Goal: Task Accomplishment & Management: Use online tool/utility

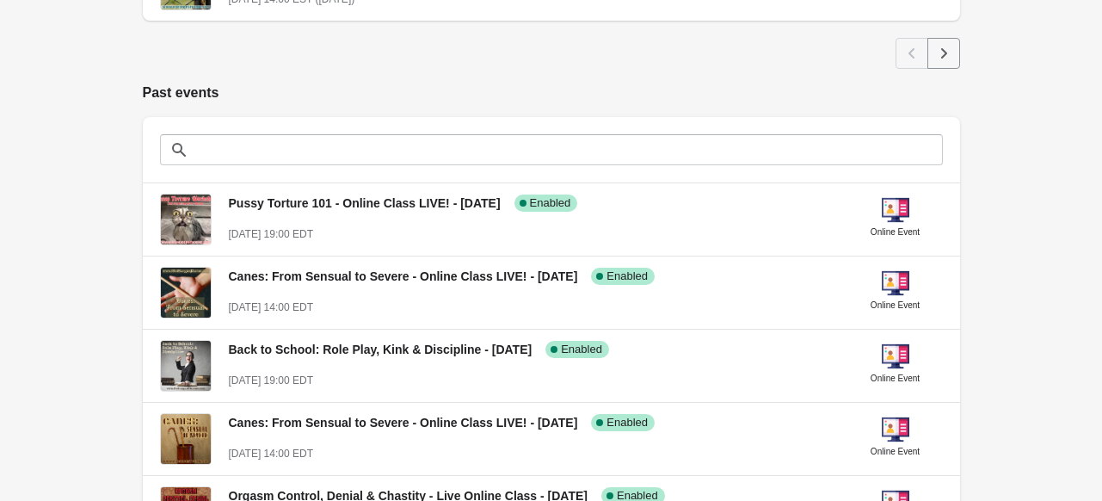
scroll to position [1072, 0]
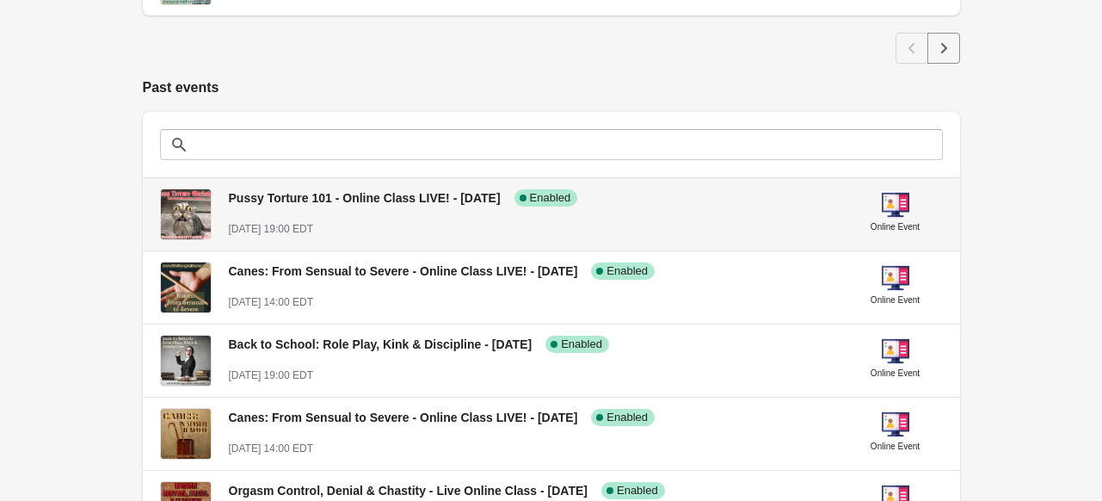
click at [351, 194] on span "Pussy Torture 101 - Online Class LIVE! - [DATE]" at bounding box center [365, 198] width 272 height 14
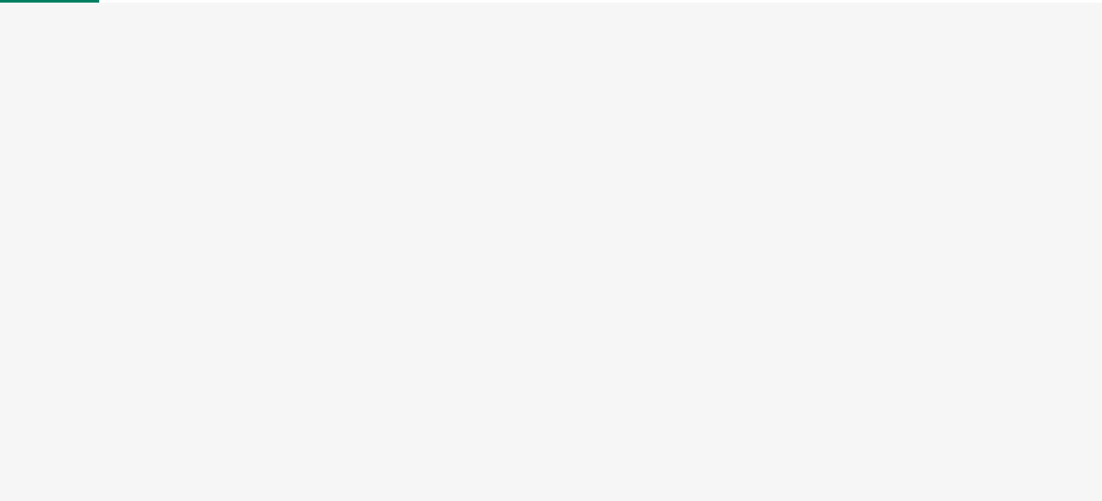
select select "US"
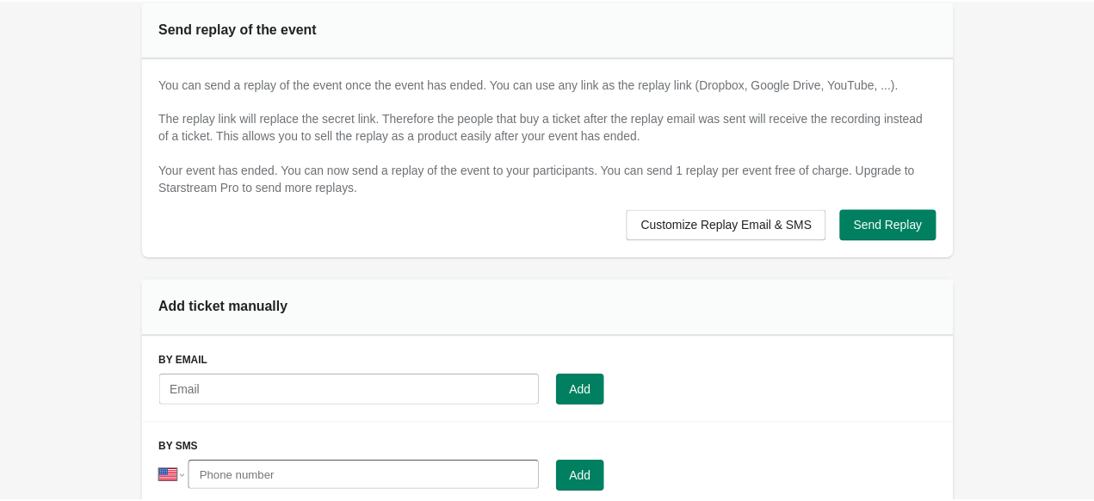
scroll to position [1068, 0]
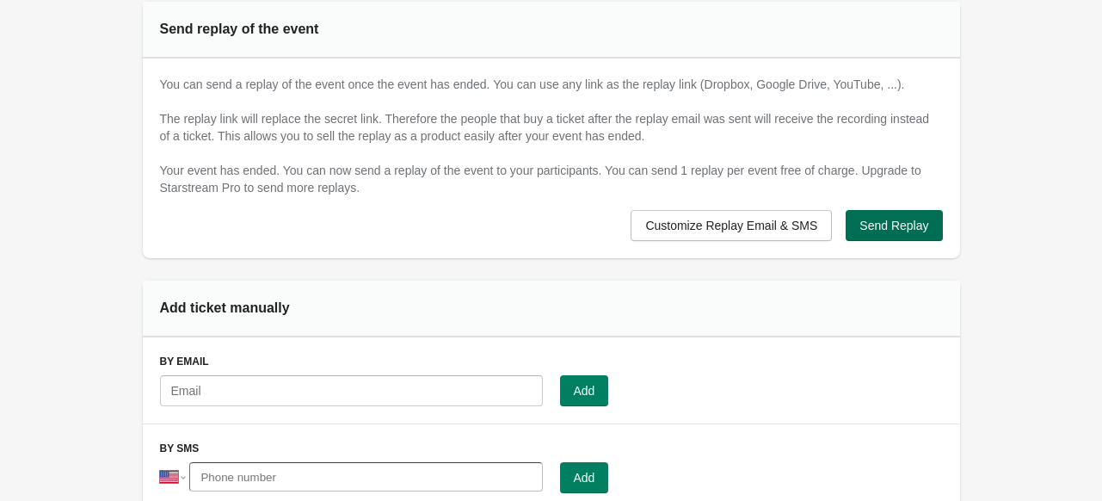
click at [859, 228] on button "Send Replay" at bounding box center [894, 225] width 96 height 31
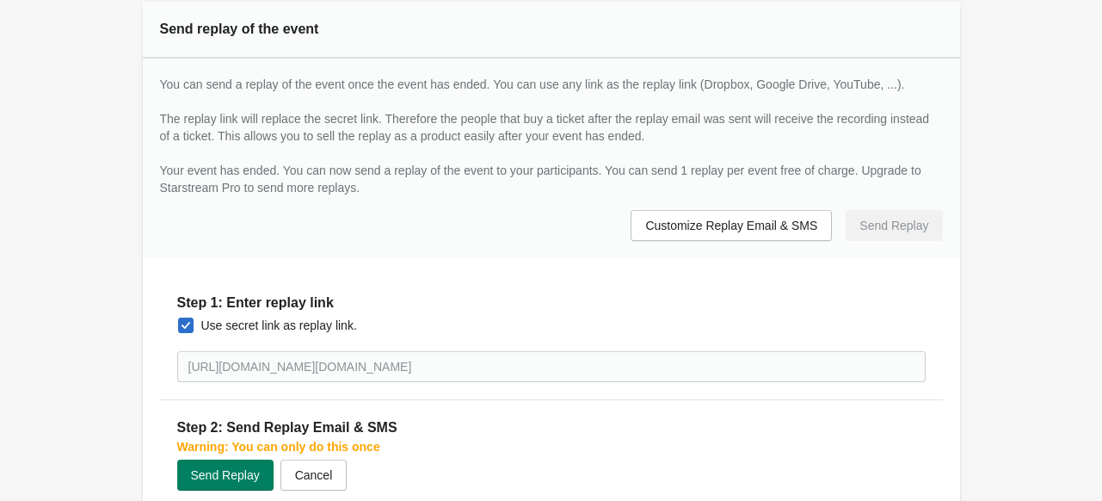
click at [184, 321] on span at bounding box center [185, 324] width 15 height 15
click at [179, 318] on input "Use secret link as replay link." at bounding box center [178, 317] width 1 height 1
checkbox input "false"
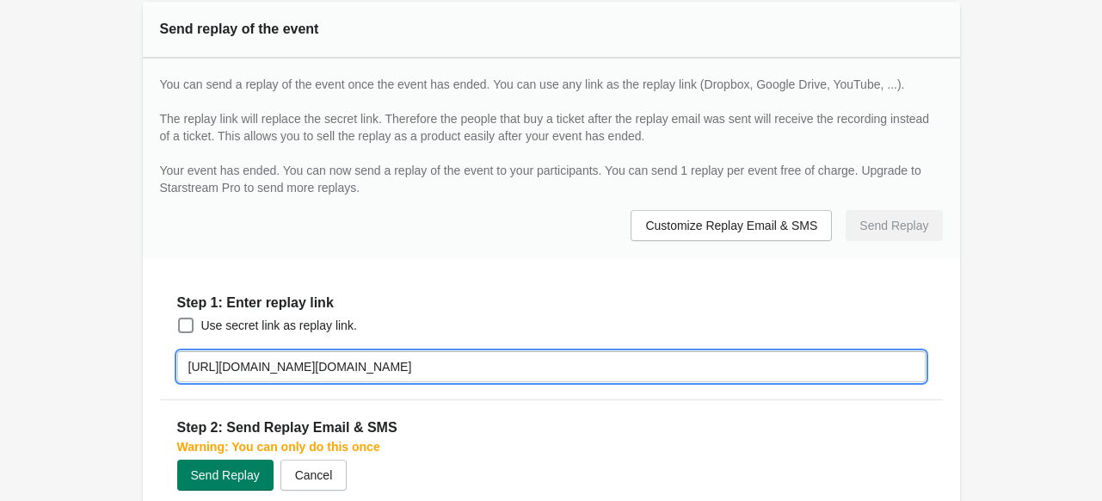
click at [334, 373] on input "https://morganthorne.my.webex.com/morganthorne.my/j.php?MTID=m490f6c1adb19c9857…" at bounding box center [551, 366] width 749 height 31
paste input "drive.google.com/drive/folders/1oxT8JKHQdVPscG01VAUK_y5_3pvfJQx2?usp=sharing"
type input "[URL][DOMAIN_NAME]"
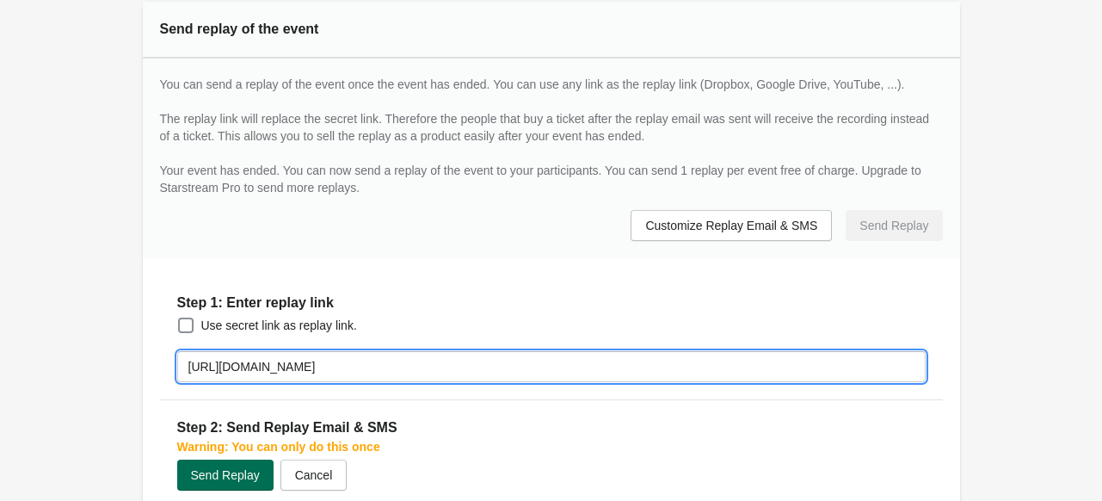
click at [225, 472] on span "Send Replay" at bounding box center [225, 475] width 69 height 14
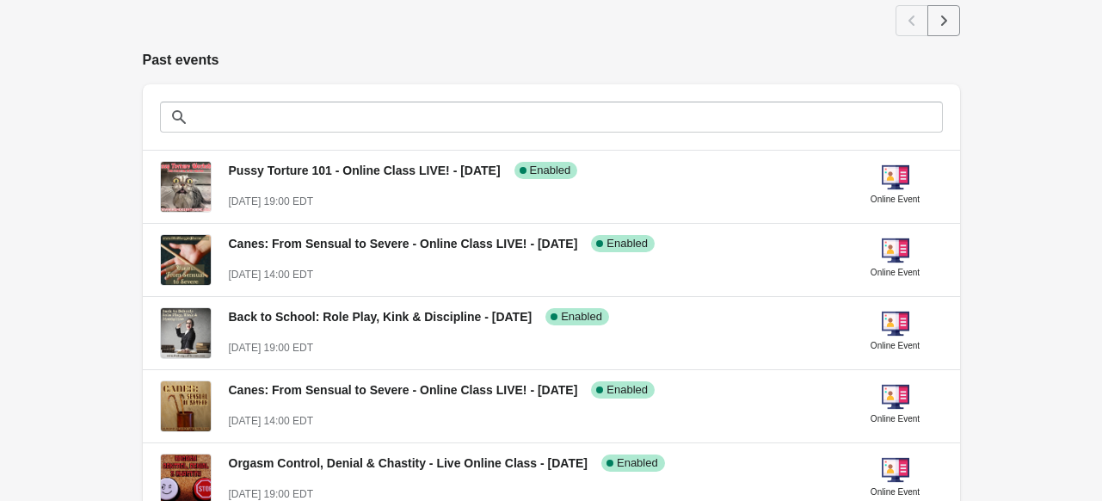
scroll to position [1100, 0]
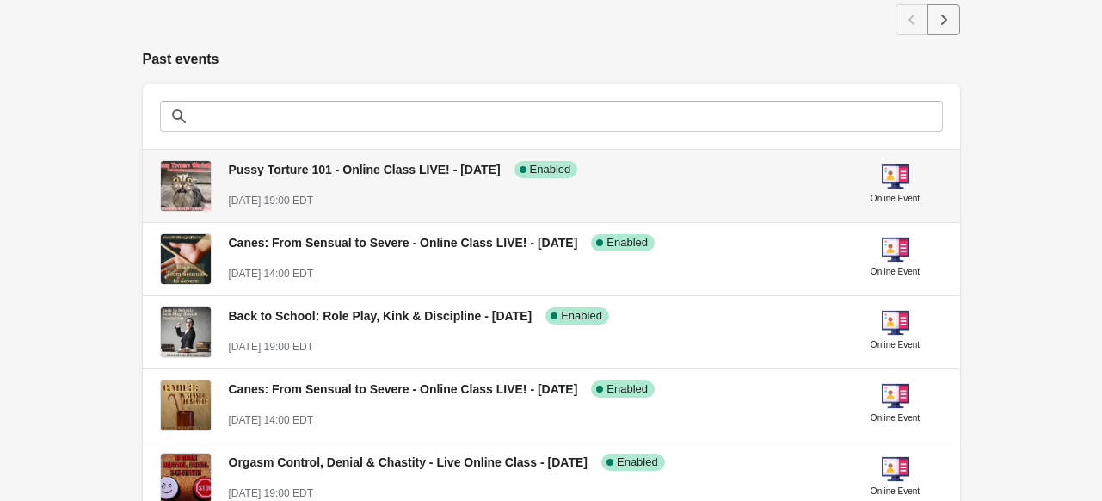
click at [299, 173] on span "Pussy Torture 101 - Online Class LIVE! - [DATE]" at bounding box center [365, 170] width 272 height 14
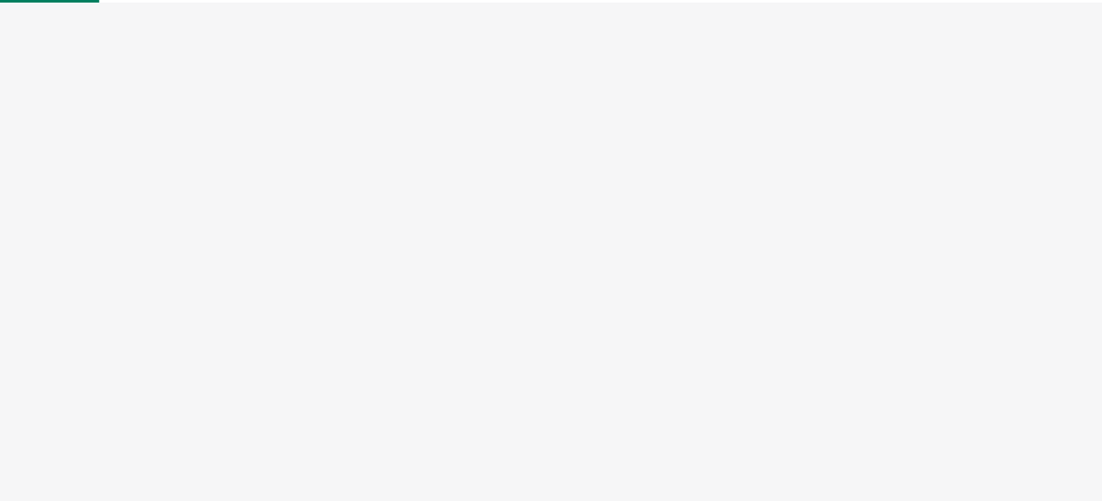
select select "US"
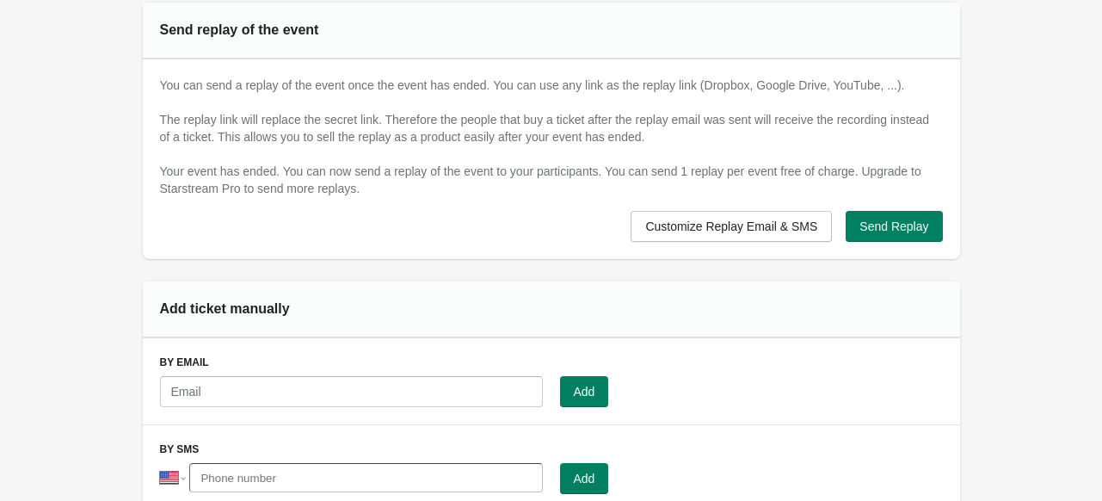
scroll to position [1066, 0]
click at [886, 222] on span "Send Replay" at bounding box center [894, 227] width 69 height 14
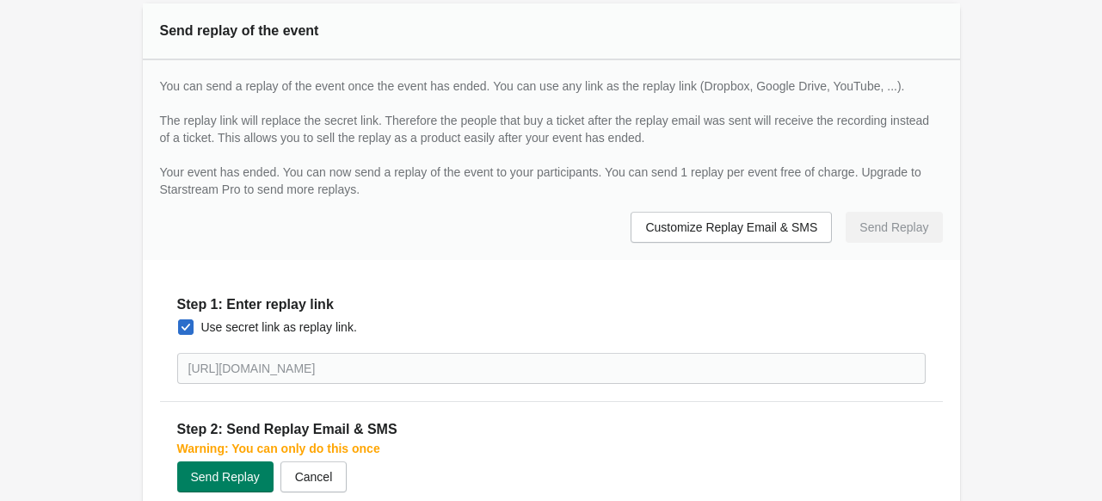
click at [172, 329] on div "Use secret link as replay link." at bounding box center [543, 320] width 766 height 38
click at [189, 329] on span at bounding box center [185, 326] width 15 height 15
click at [179, 320] on input "Use secret link as replay link." at bounding box center [178, 319] width 1 height 1
checkbox input "false"
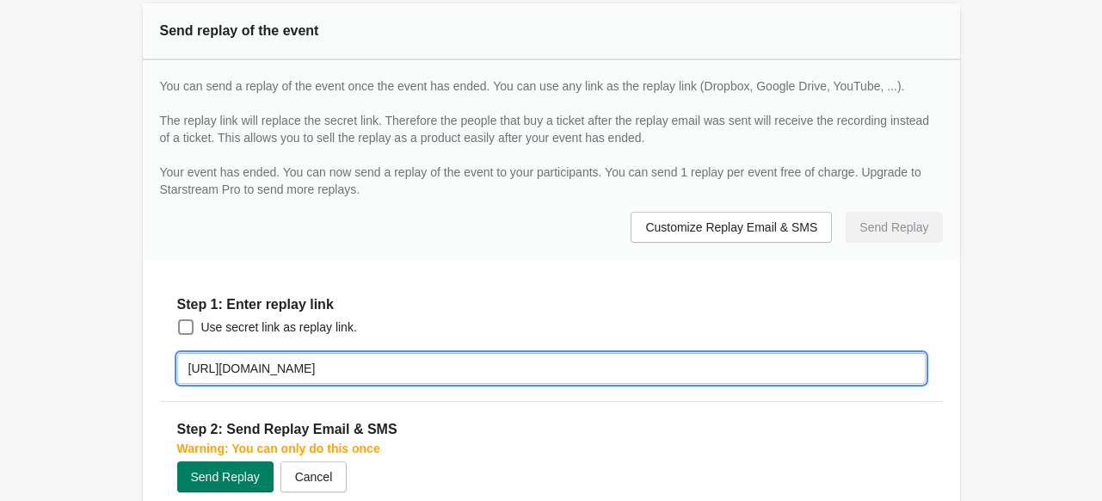
click at [210, 361] on input "[URL][DOMAIN_NAME]" at bounding box center [551, 368] width 749 height 31
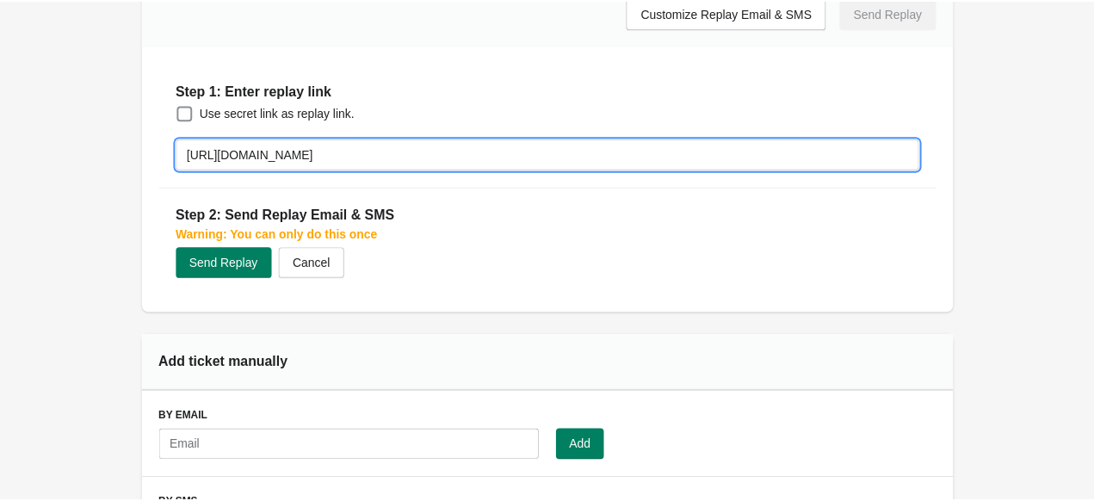
scroll to position [1283, 0]
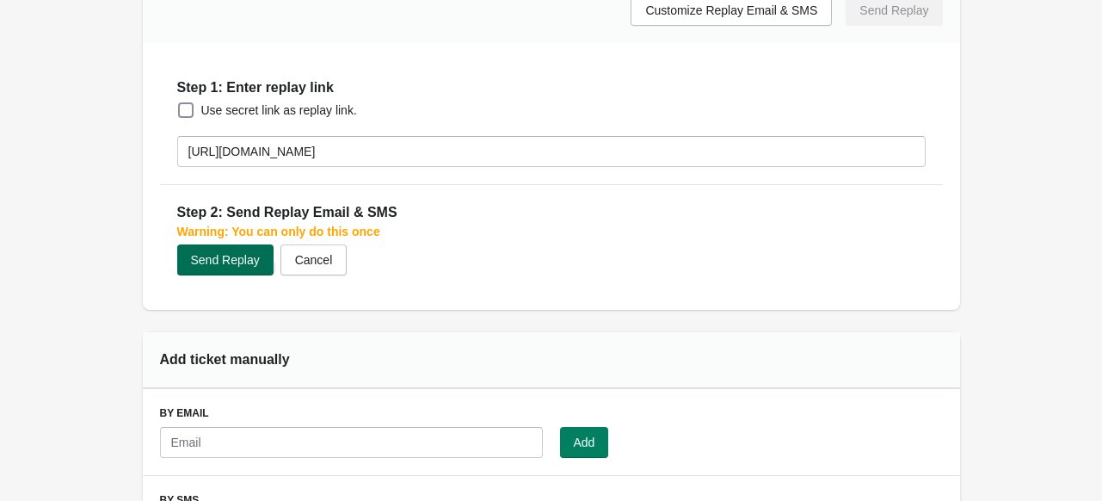
click at [209, 262] on span "Send Replay" at bounding box center [225, 260] width 69 height 14
click at [237, 257] on span "Send Replay" at bounding box center [225, 260] width 69 height 14
